Goal: Information Seeking & Learning: Learn about a topic

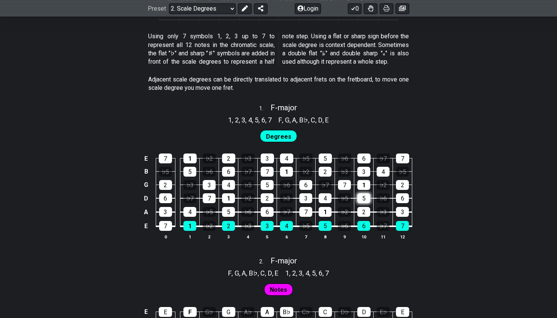
scroll to position [422, 0]
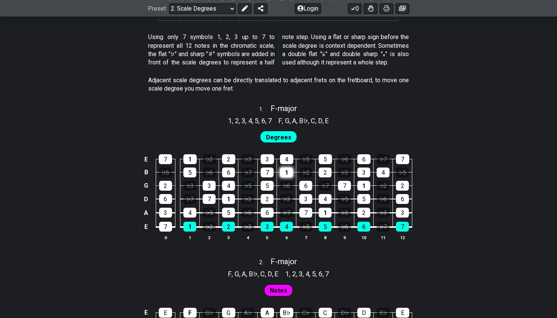
click at [291, 168] on div "1" at bounding box center [286, 173] width 13 height 10
click at [291, 169] on div "1" at bounding box center [286, 173] width 13 height 10
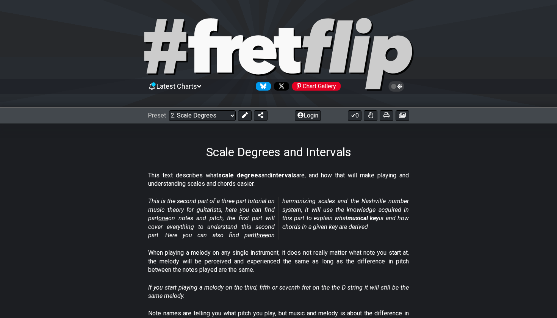
click at [220, 121] on div "Preset Welcome to #fretflip! Initial Preset Custom Preset Minor Pentatonic Majo…" at bounding box center [278, 115] width 557 height 17
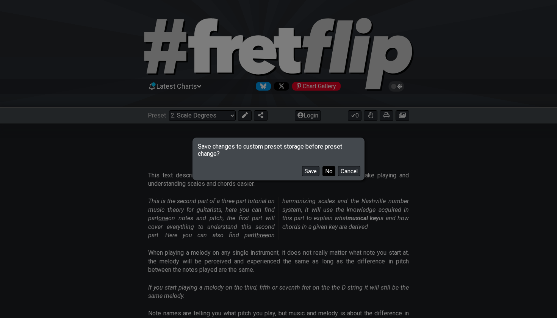
click at [330, 167] on button "No" at bounding box center [329, 171] width 13 height 10
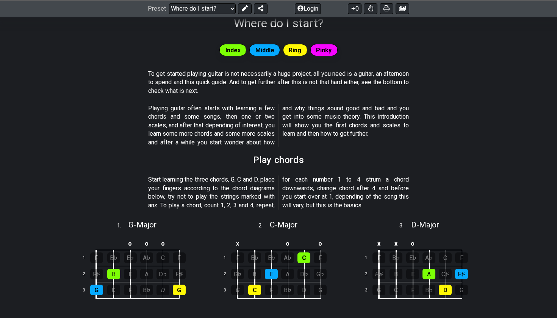
scroll to position [129, 0]
click at [237, 52] on span "Index" at bounding box center [233, 49] width 15 height 11
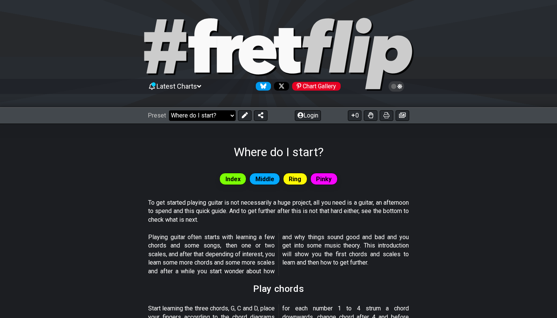
scroll to position [0, 0]
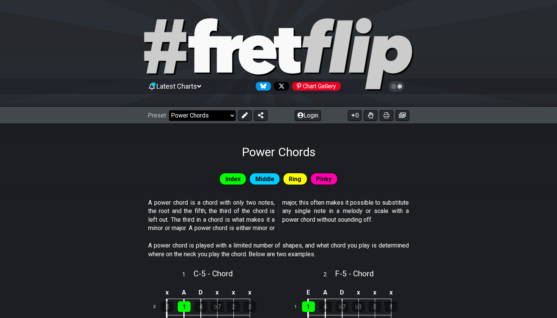
select select "/movable-7th-chords"
